Goal: Task Accomplishment & Management: Manage account settings

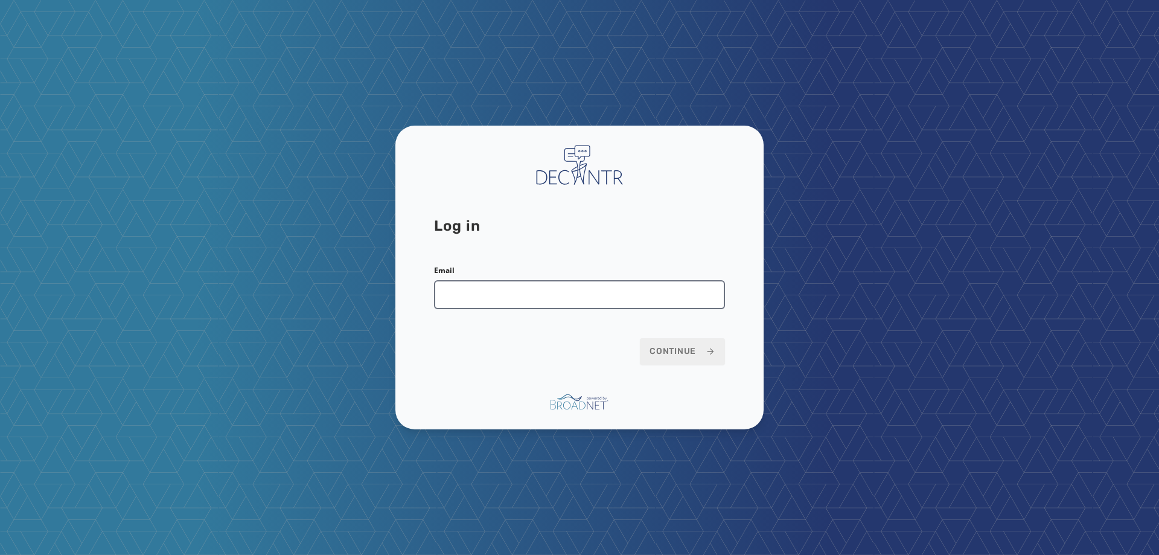
click at [536, 300] on input "Email" at bounding box center [579, 294] width 291 height 29
type input "**********"
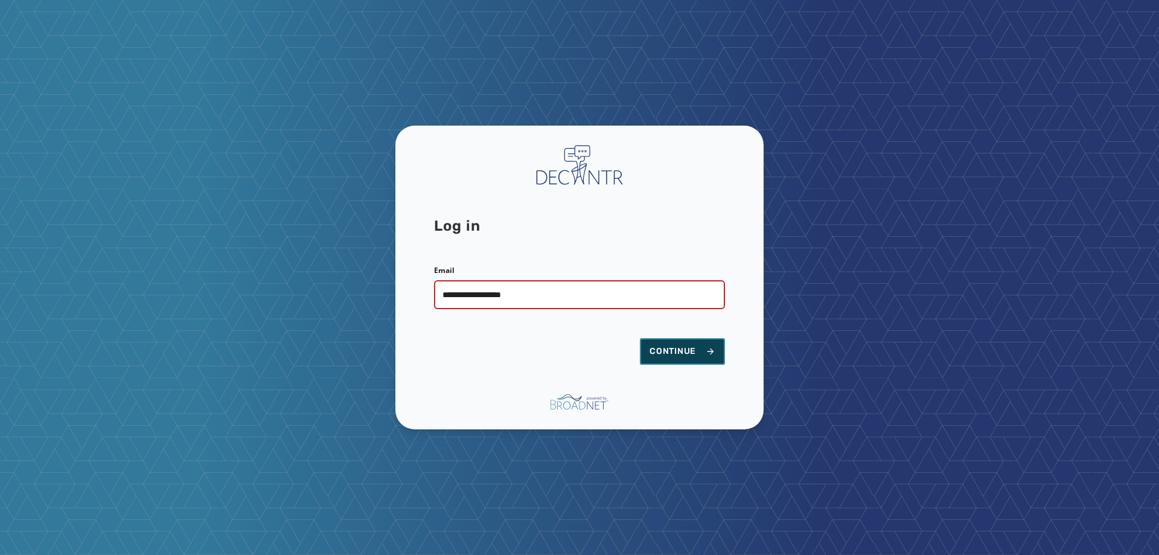
click at [653, 351] on span "Continue" at bounding box center [683, 351] width 66 height 12
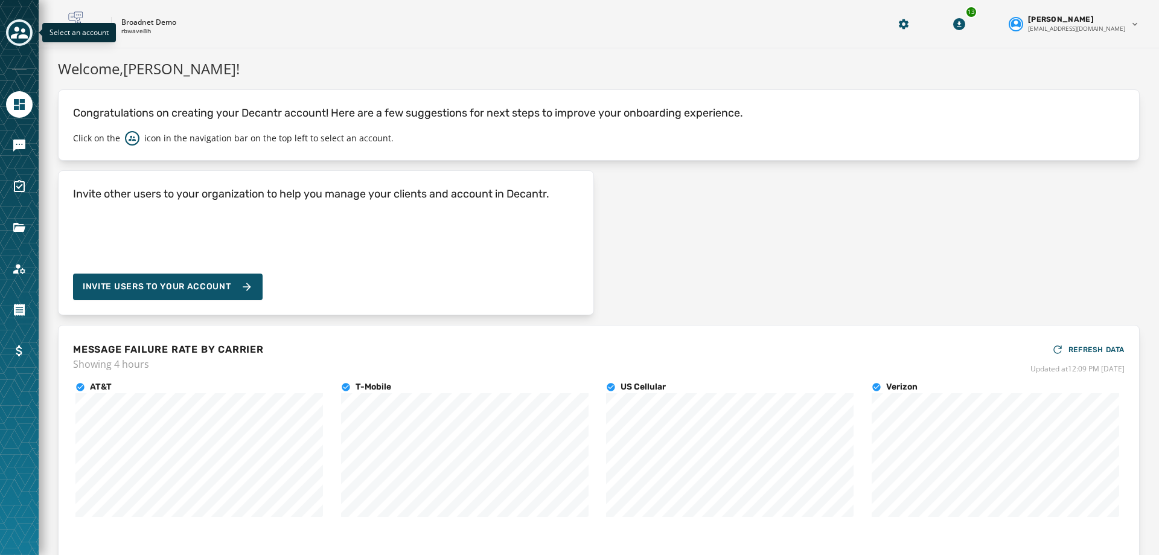
click at [23, 43] on button "Toggle account select drawer" at bounding box center [19, 32] width 27 height 27
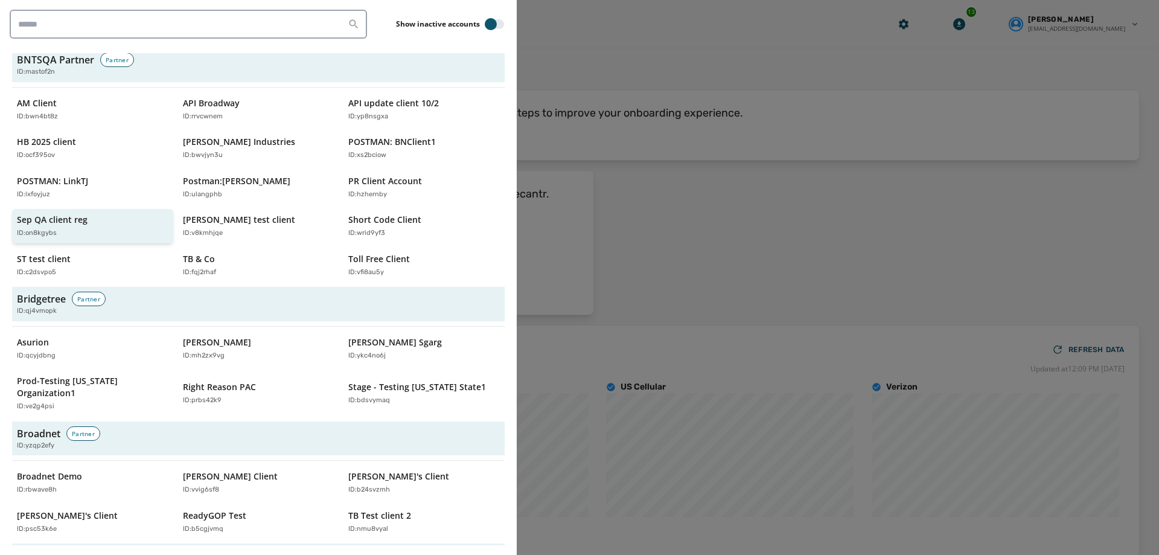
scroll to position [302, 0]
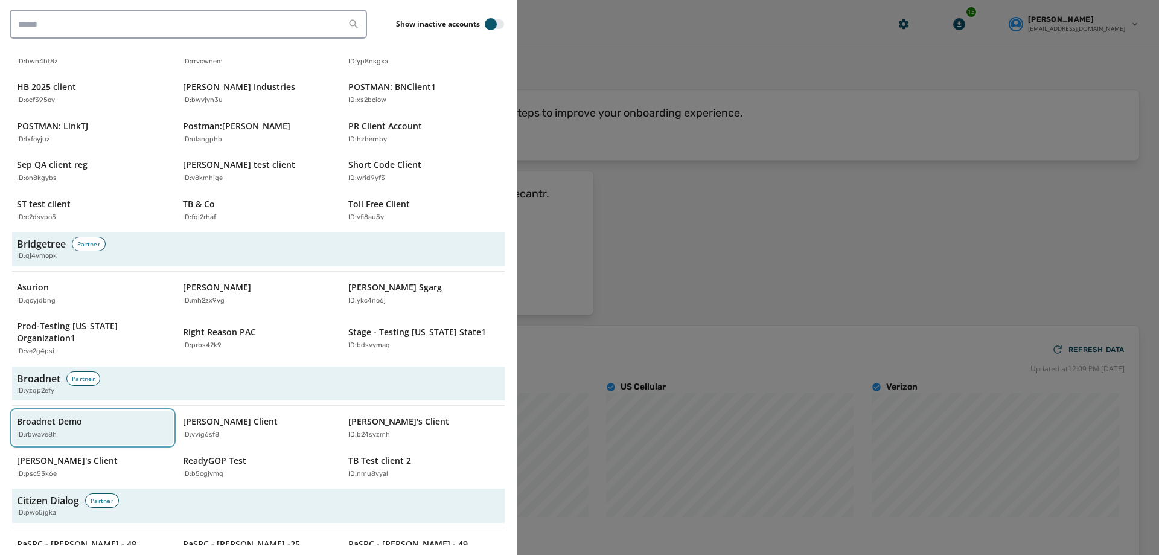
click at [53, 415] on p "Broadnet Demo" at bounding box center [49, 421] width 65 height 12
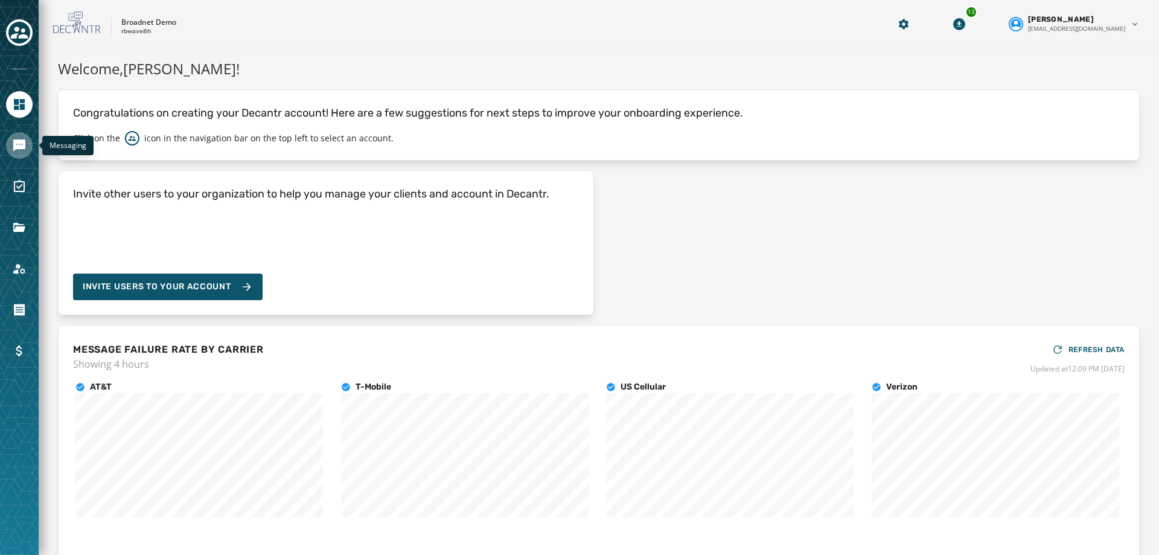
click at [28, 148] on link "Navigate to Messaging" at bounding box center [19, 145] width 27 height 27
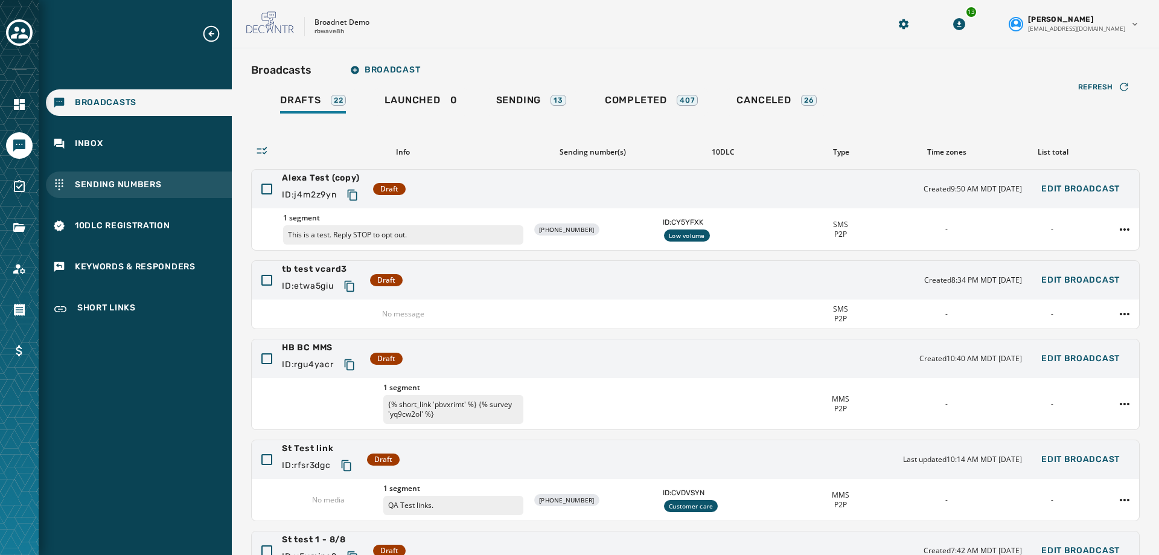
click at [138, 179] on span "Sending Numbers" at bounding box center [118, 185] width 87 height 12
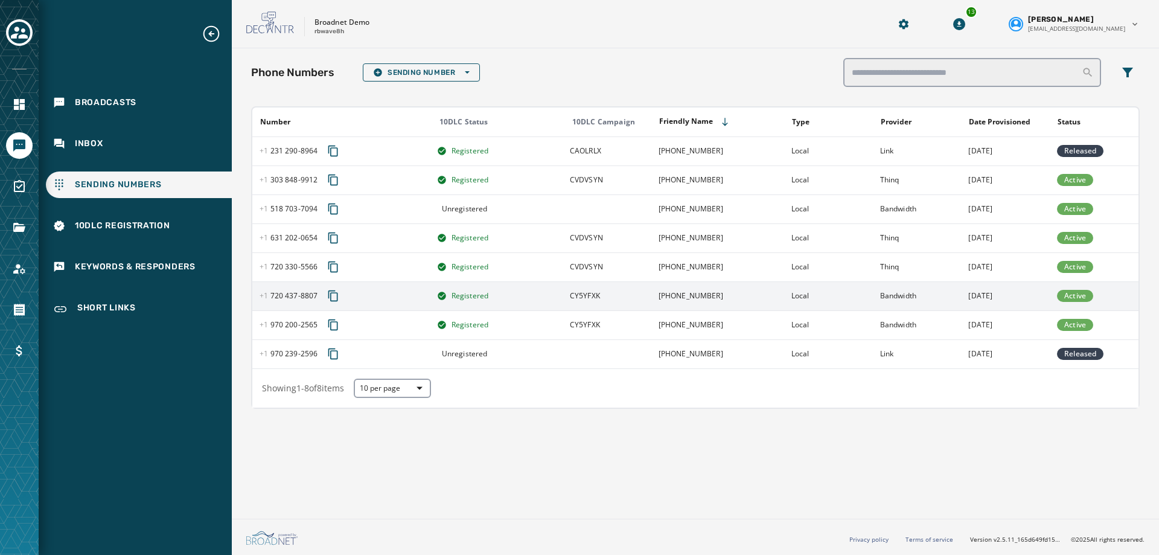
click at [299, 301] on div "[PHONE_NUMBER] - 8807" at bounding box center [345, 296] width 170 height 22
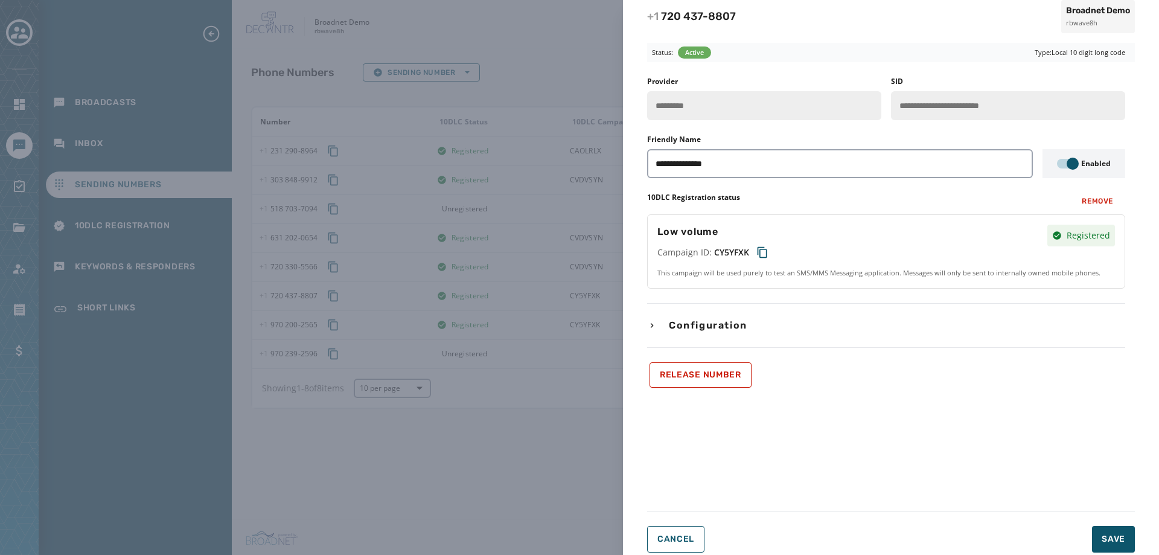
click at [749, 331] on span "Configuration" at bounding box center [708, 325] width 83 height 14
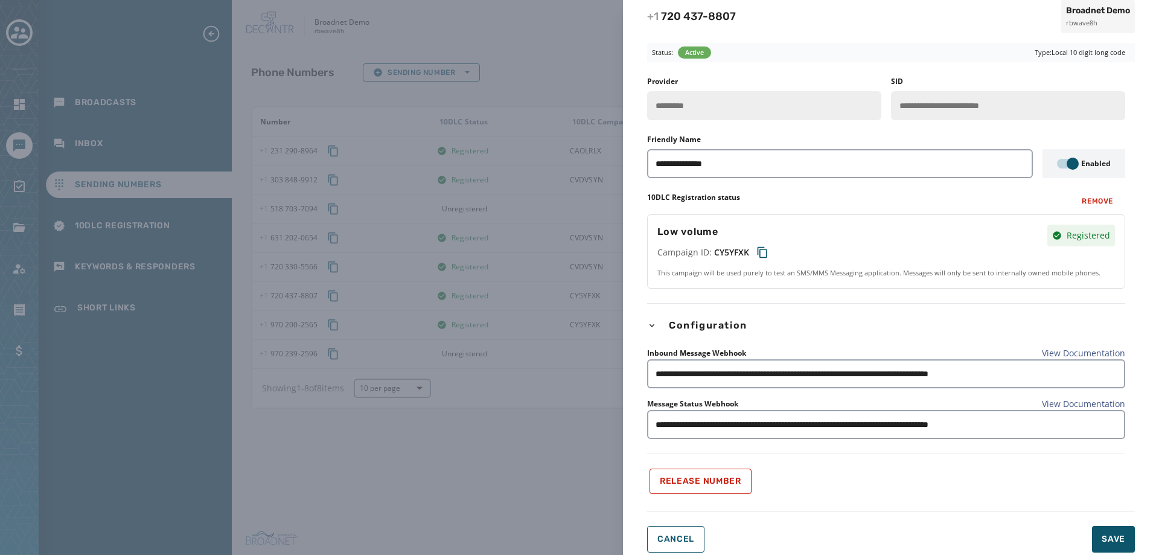
click at [158, 374] on div "**********" at bounding box center [579, 277] width 1159 height 555
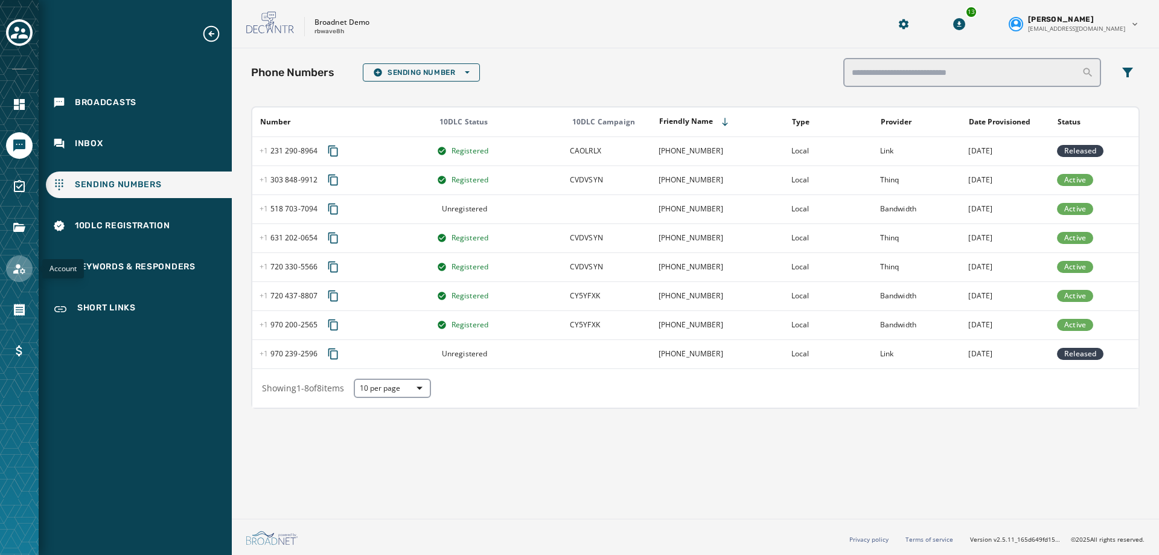
click at [19, 271] on icon "Navigate to Account" at bounding box center [19, 268] width 14 height 14
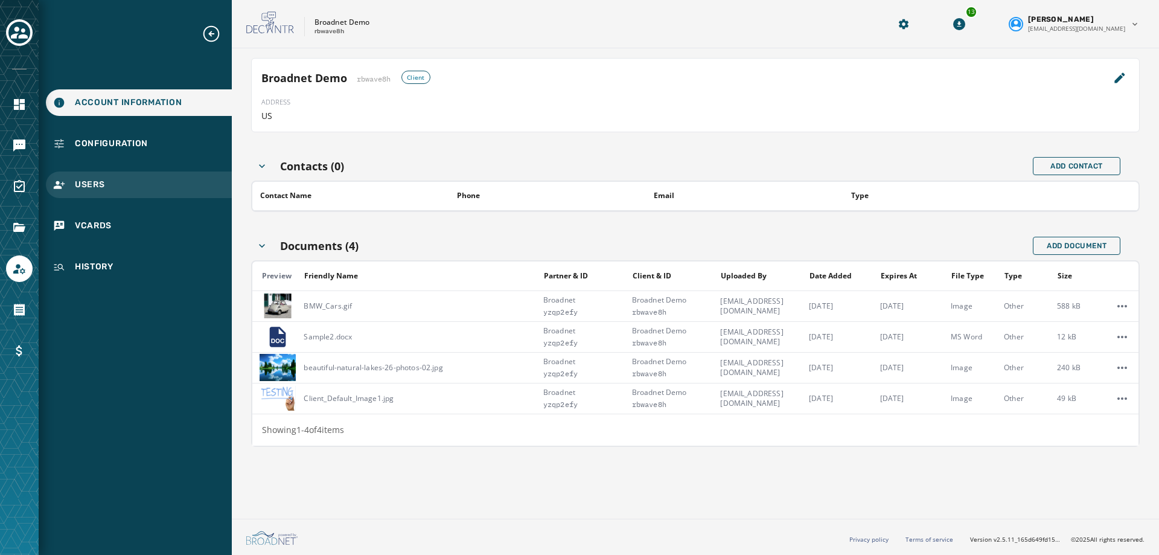
click at [97, 190] on span "Users" at bounding box center [90, 185] width 30 height 12
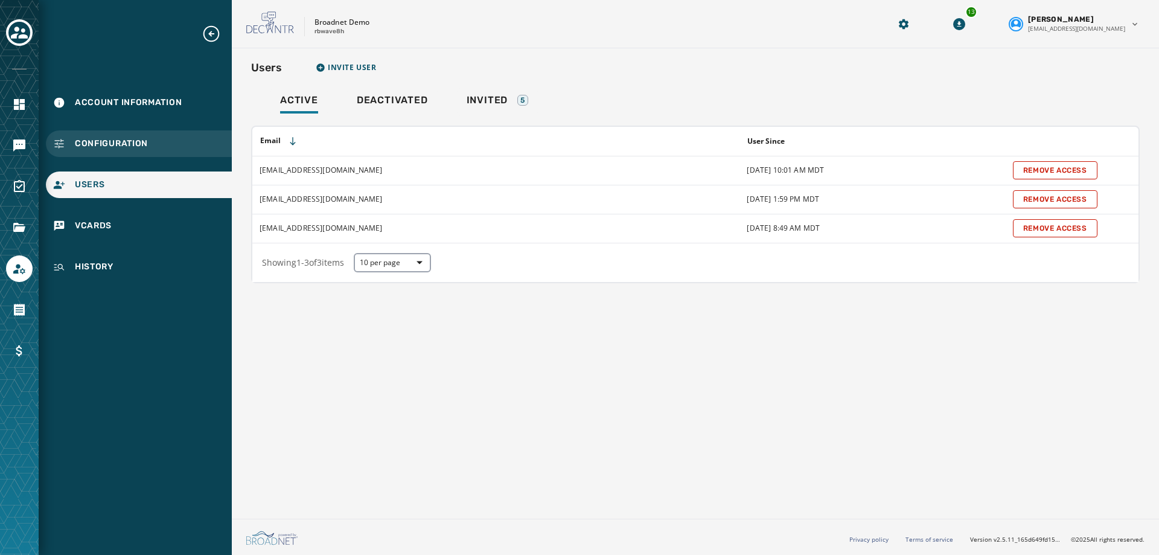
click at [120, 143] on span "Configuration" at bounding box center [111, 144] width 73 height 12
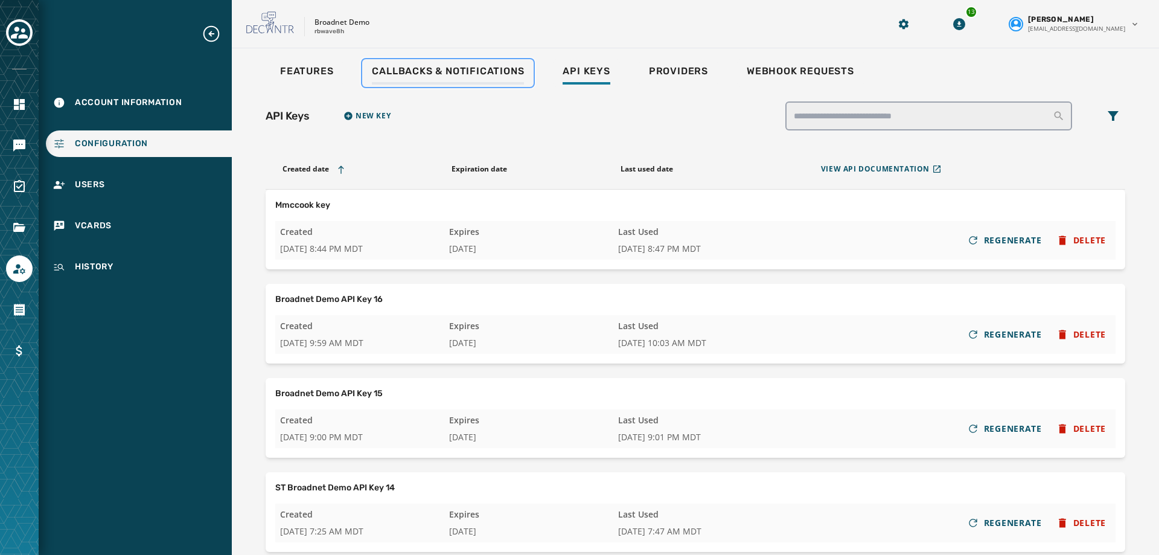
click at [482, 75] on span "Callbacks & Notifications" at bounding box center [448, 71] width 152 height 12
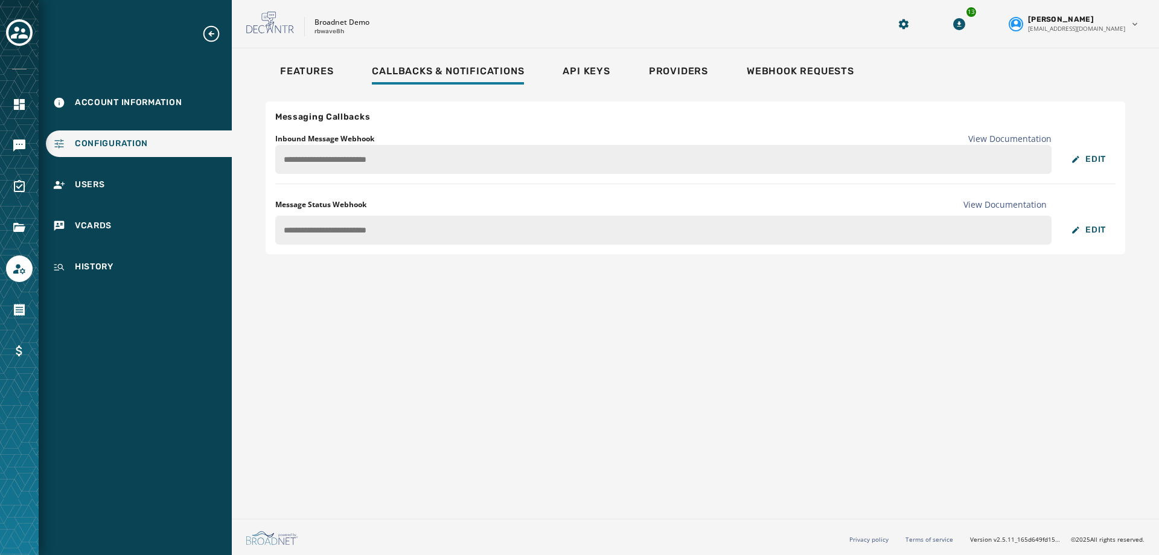
click at [273, 234] on div "**********" at bounding box center [696, 177] width 860 height 153
click at [30, 152] on link "Navigate to Messaging" at bounding box center [19, 145] width 27 height 27
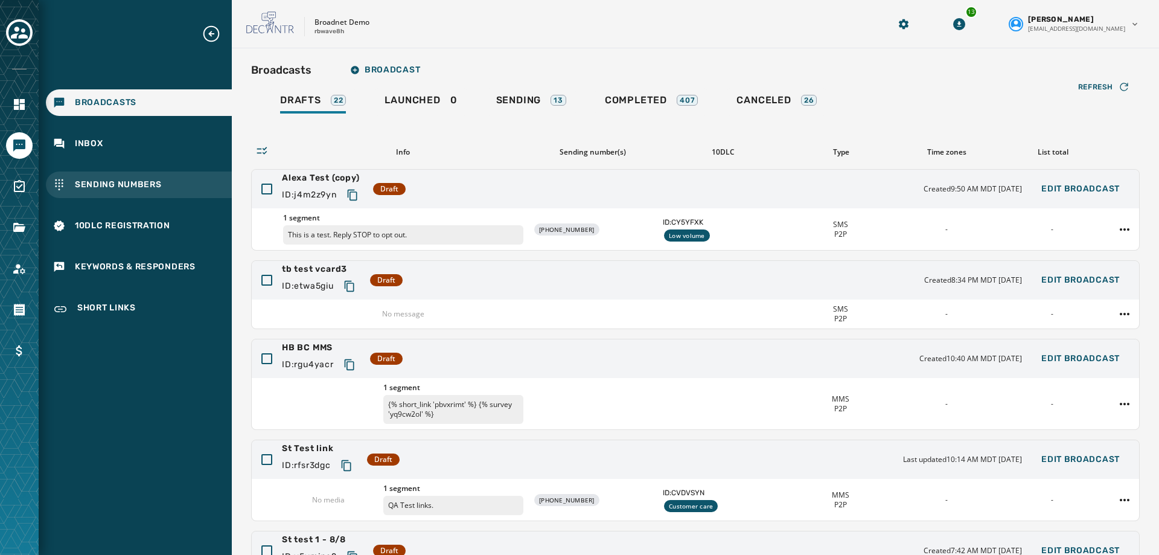
click at [141, 184] on span "Sending Numbers" at bounding box center [118, 185] width 87 height 12
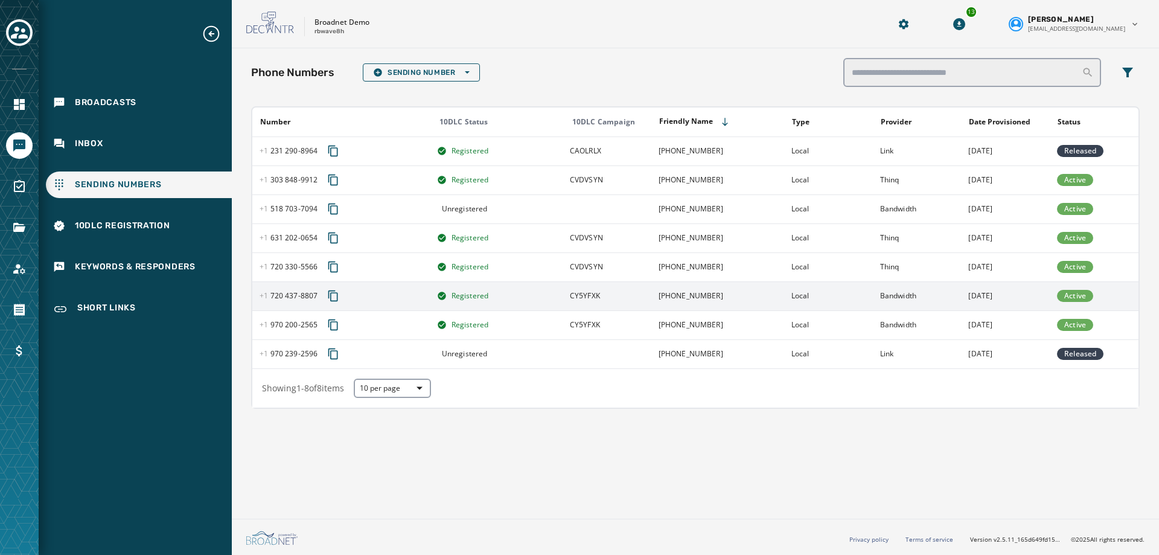
click at [304, 298] on span "+1 720 437 - 8807" at bounding box center [289, 296] width 58 height 10
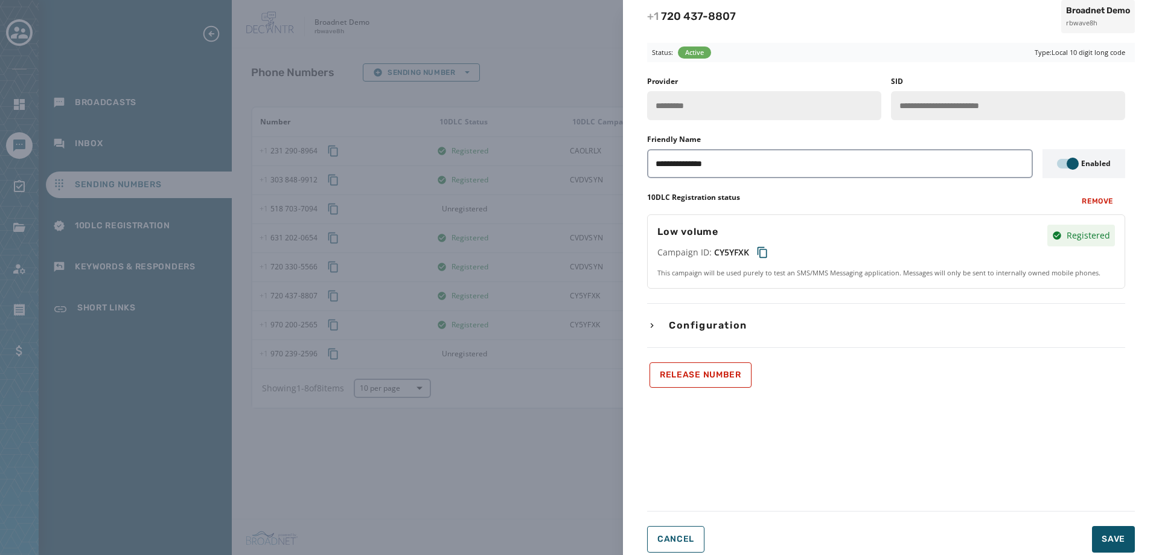
click at [648, 329] on icon "button" at bounding box center [652, 326] width 10 height 10
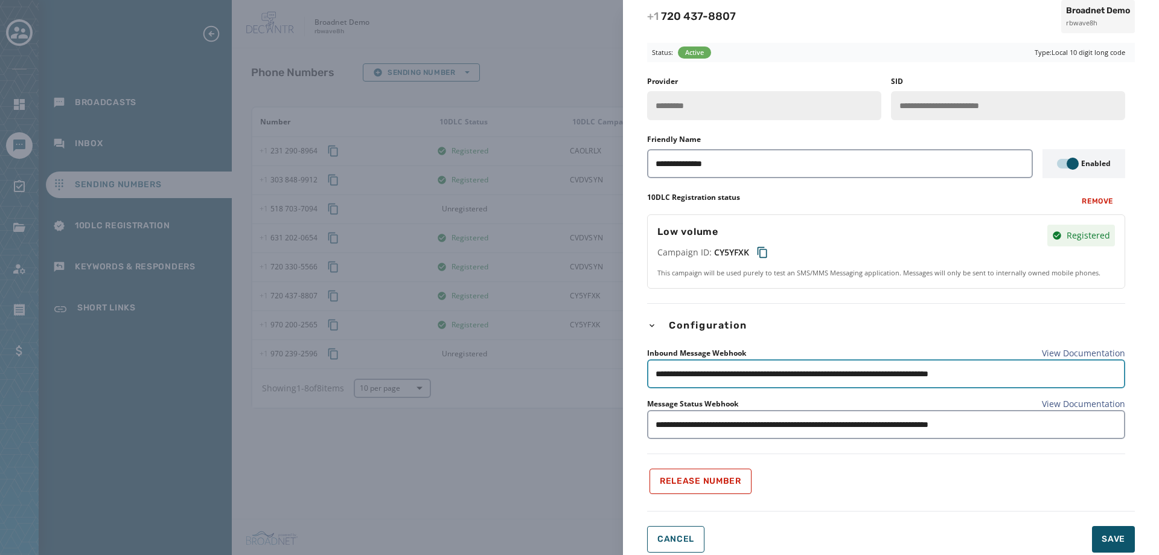
drag, startPoint x: 1067, startPoint y: 379, endPoint x: 539, endPoint y: 352, distance: 528.9
click at [539, 352] on div "**********" at bounding box center [579, 277] width 1159 height 555
paste input "text"
type input "**********"
drag, startPoint x: 1092, startPoint y: 429, endPoint x: 535, endPoint y: 420, distance: 557.3
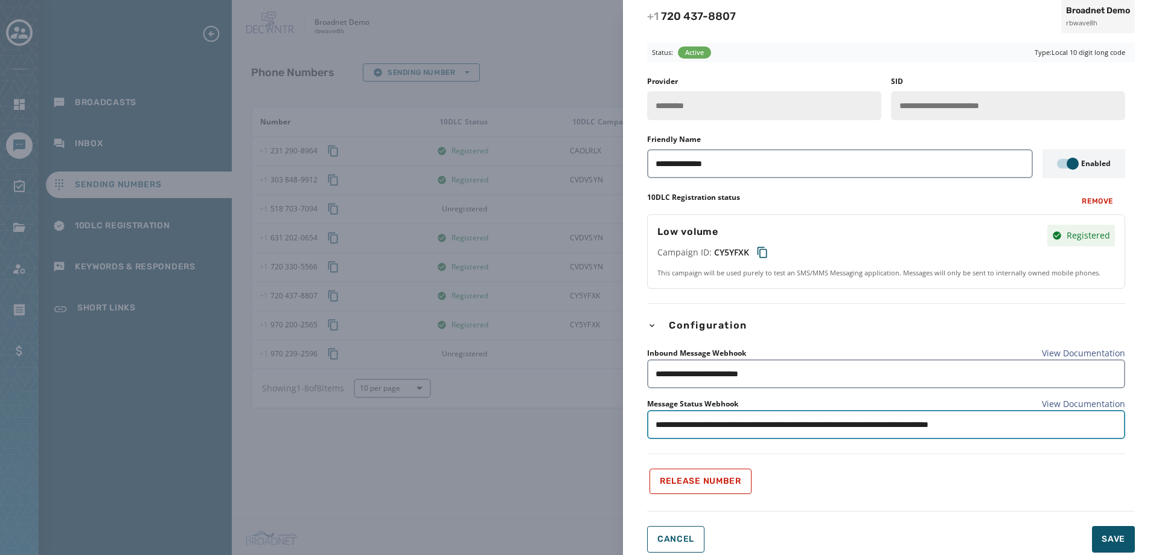
click at [535, 420] on div "**********" at bounding box center [579, 277] width 1159 height 555
paste input "text"
type input "**********"
click at [1118, 539] on span "Save" at bounding box center [1114, 539] width 24 height 12
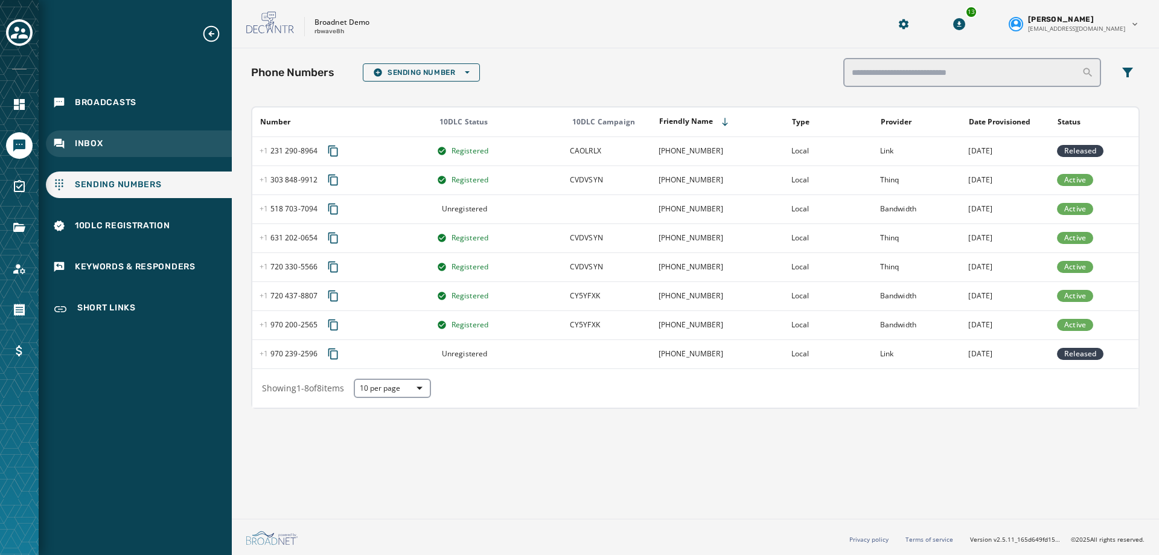
click at [106, 141] on div "Inbox" at bounding box center [139, 143] width 186 height 27
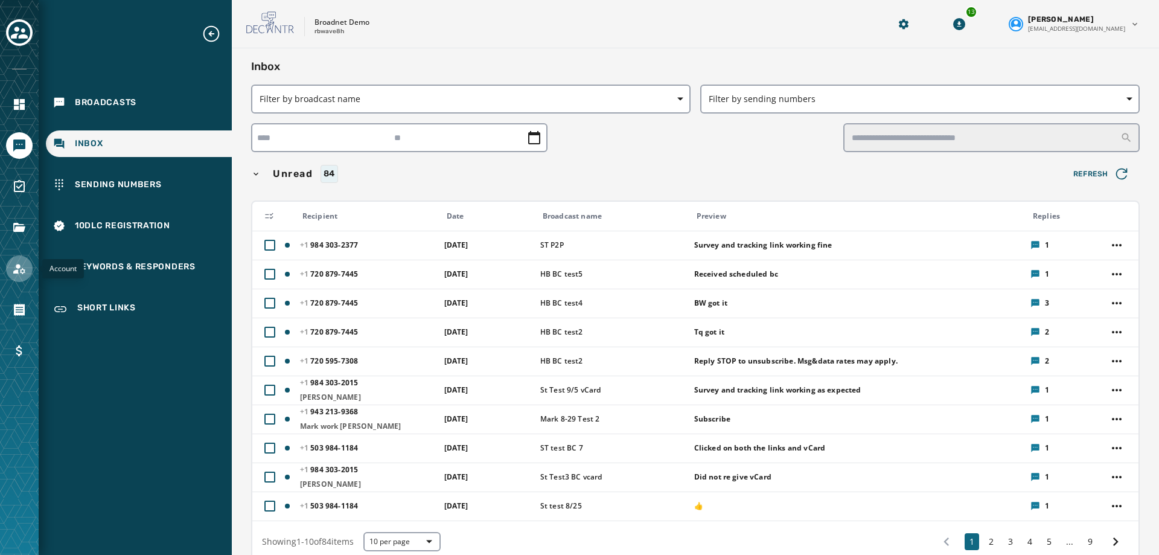
click at [10, 260] on link "Navigate to Account" at bounding box center [19, 268] width 27 height 27
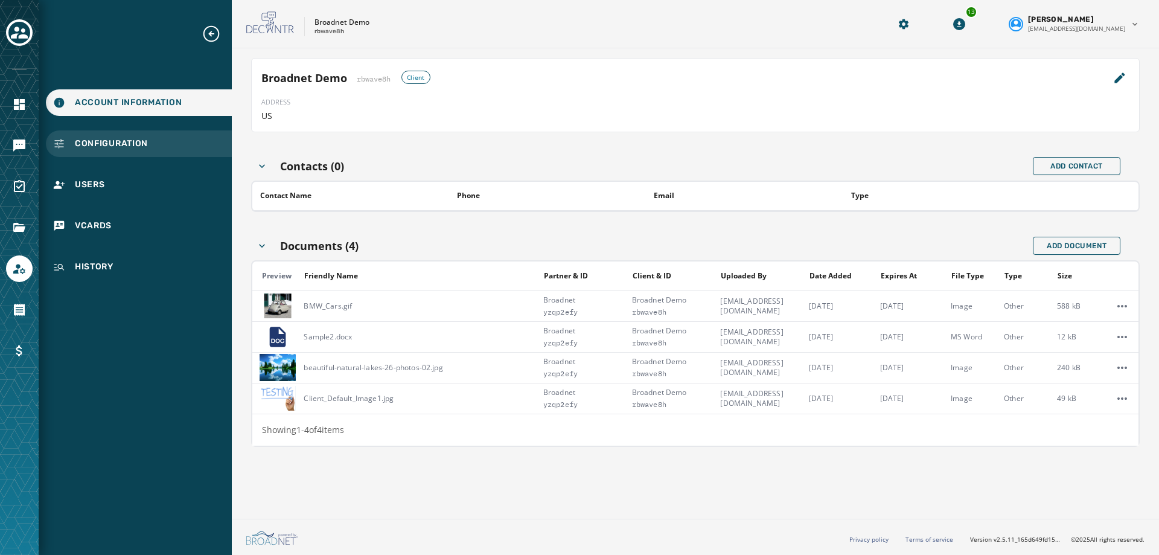
click at [161, 133] on div "Configuration" at bounding box center [139, 143] width 186 height 27
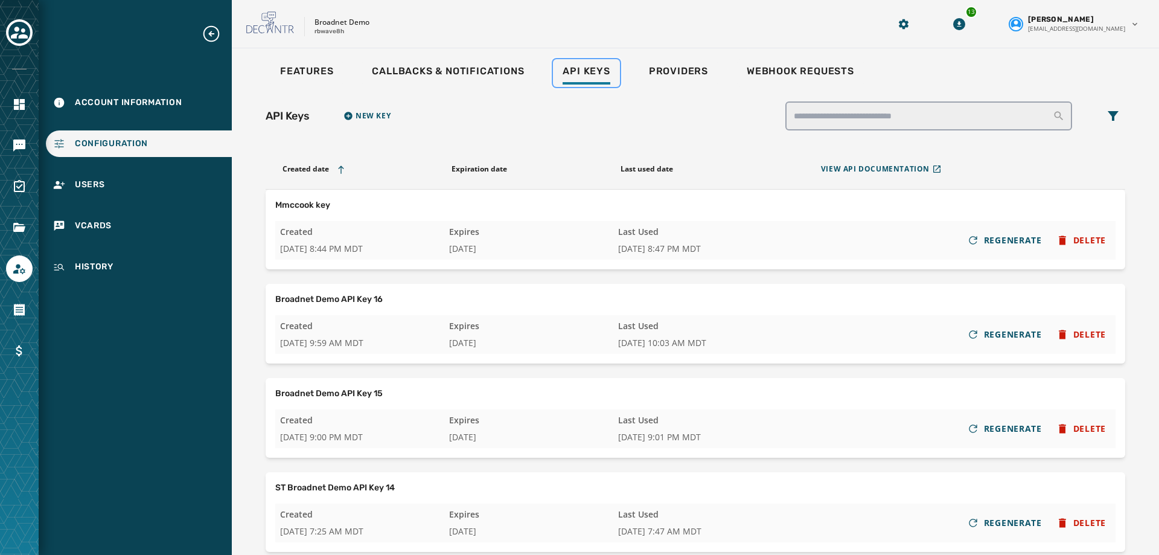
click at [576, 72] on span "Api Keys" at bounding box center [586, 71] width 47 height 12
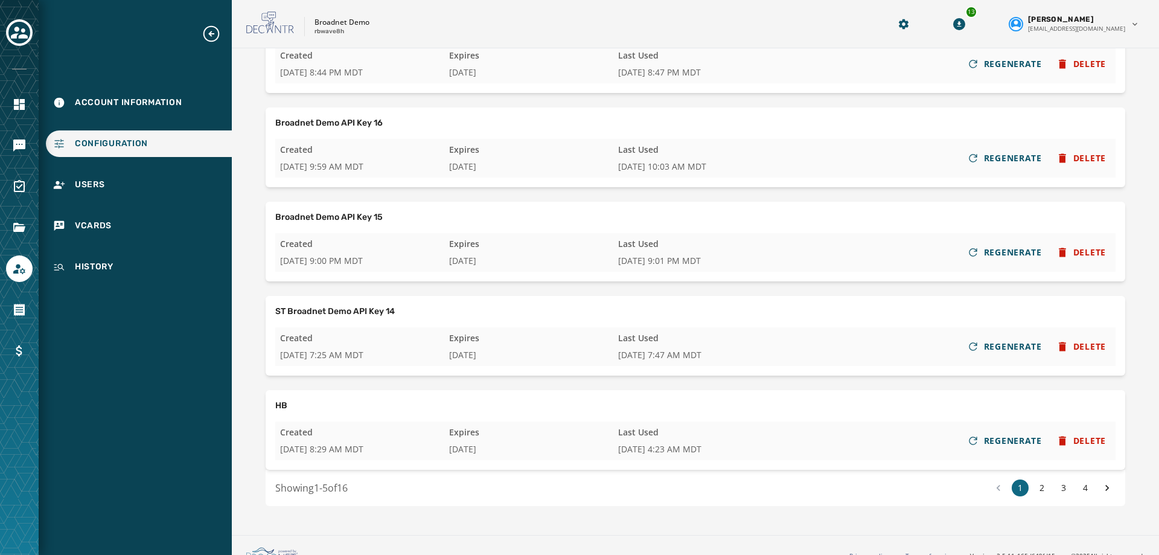
scroll to position [193, 0]
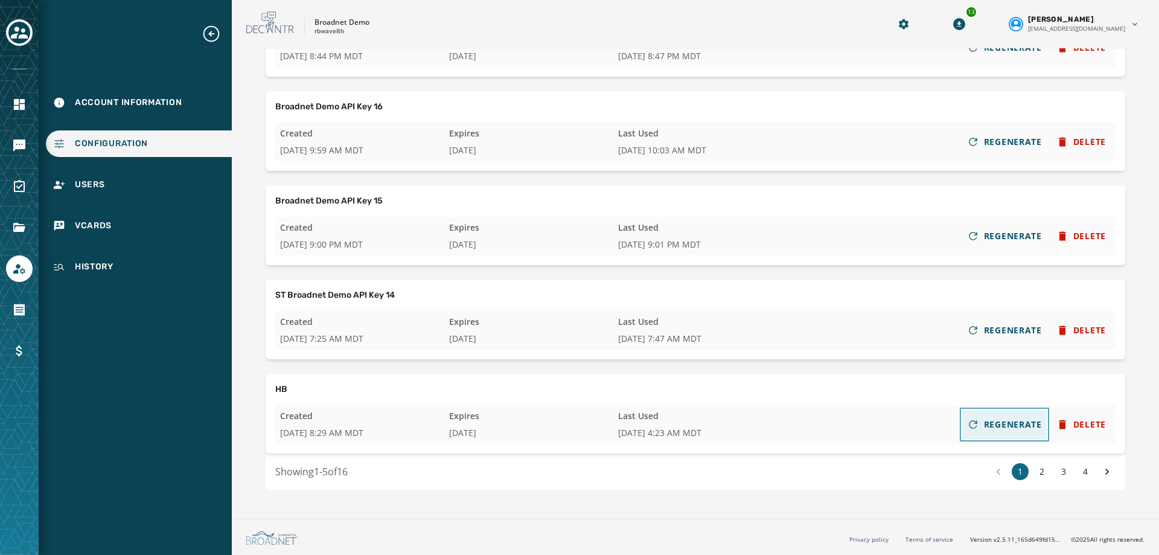
click at [984, 421] on span "REGENERATE" at bounding box center [1013, 424] width 58 height 12
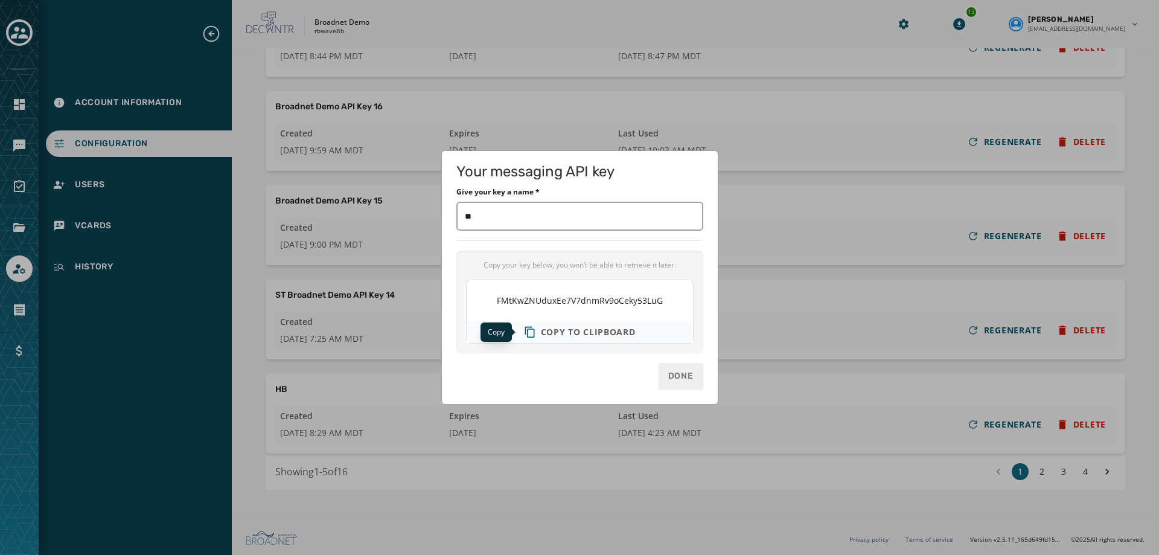
click at [546, 331] on span "Copy to clipboard" at bounding box center [588, 332] width 95 height 12
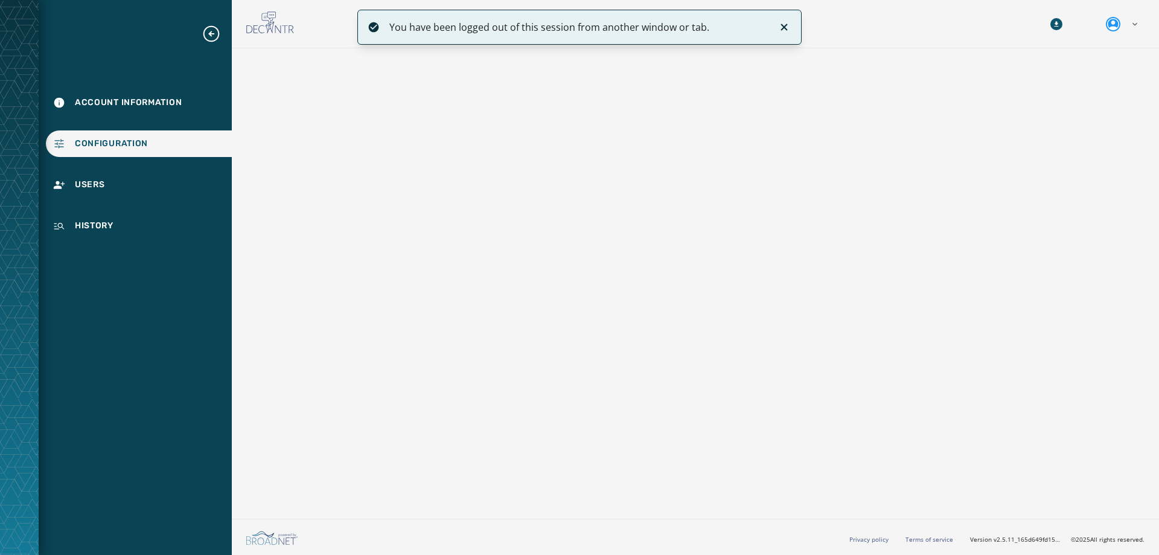
scroll to position [109, 0]
